Goal: Check status: Check status

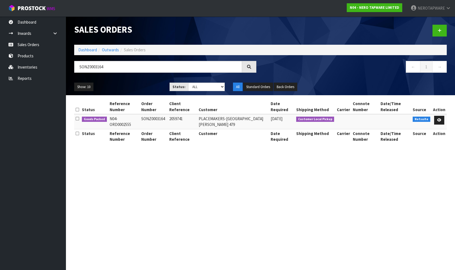
drag, startPoint x: 113, startPoint y: 66, endPoint x: 76, endPoint y: 69, distance: 37.5
click at [75, 69] on input "SONZ0003164" at bounding box center [158, 67] width 168 height 12
drag, startPoint x: 35, startPoint y: 46, endPoint x: 69, endPoint y: 51, distance: 34.5
click at [35, 46] on link "Sales Orders" at bounding box center [33, 44] width 66 height 11
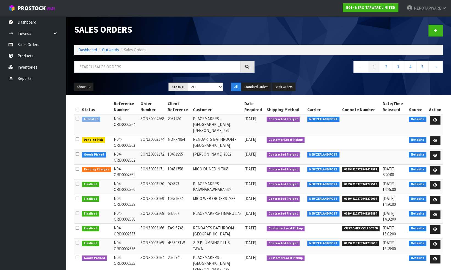
click at [160, 118] on td "SONZ0002868" at bounding box center [152, 124] width 27 height 21
copy td "SONZ0002868"
click at [155, 118] on td "SONZ0002868" at bounding box center [152, 124] width 27 height 21
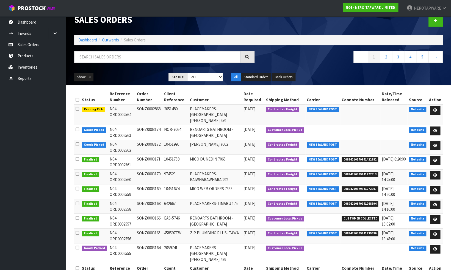
scroll to position [15, 0]
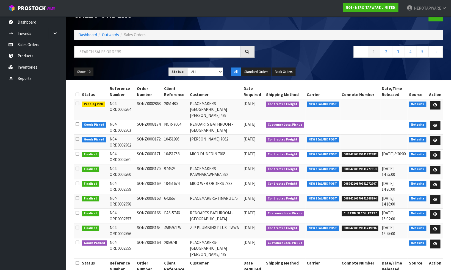
click at [153, 239] on td "SONZ0003164" at bounding box center [148, 249] width 27 height 21
copy td "SONZ0003164"
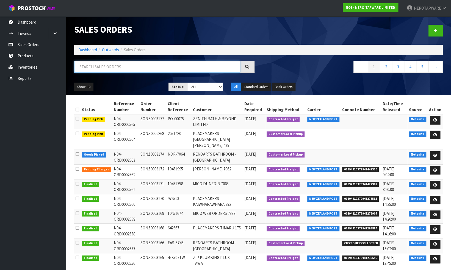
click at [95, 70] on input "text" at bounding box center [157, 67] width 166 height 12
paste input "SONZ0003131"
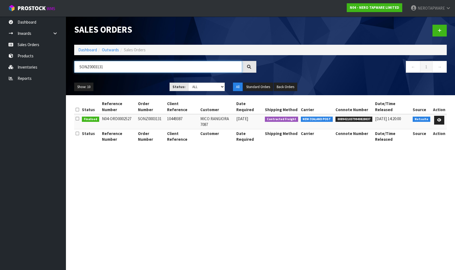
type input "SONZ0003131"
click at [350, 117] on span "00894210379940828037" at bounding box center [353, 119] width 37 height 5
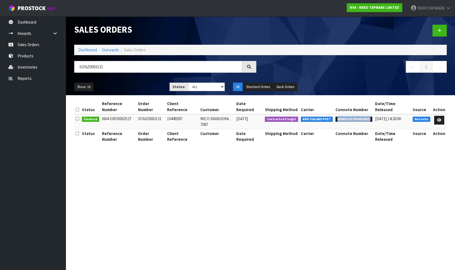
click at [350, 117] on span "00894210379940828037" at bounding box center [353, 119] width 37 height 5
copy span "00894210379940828037"
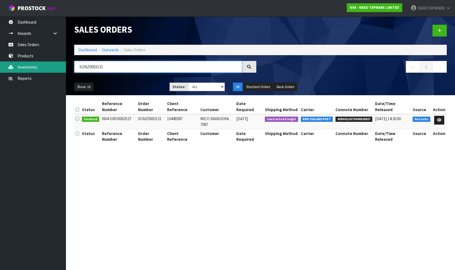
drag, startPoint x: 115, startPoint y: 68, endPoint x: 60, endPoint y: 66, distance: 55.2
click at [60, 66] on body "Toggle navigation ProStock WMS N04 - NERO TAPWARE LIMITED NEROTAPWARE Logout Da…" at bounding box center [227, 135] width 455 height 270
